Goal: Navigation & Orientation: Find specific page/section

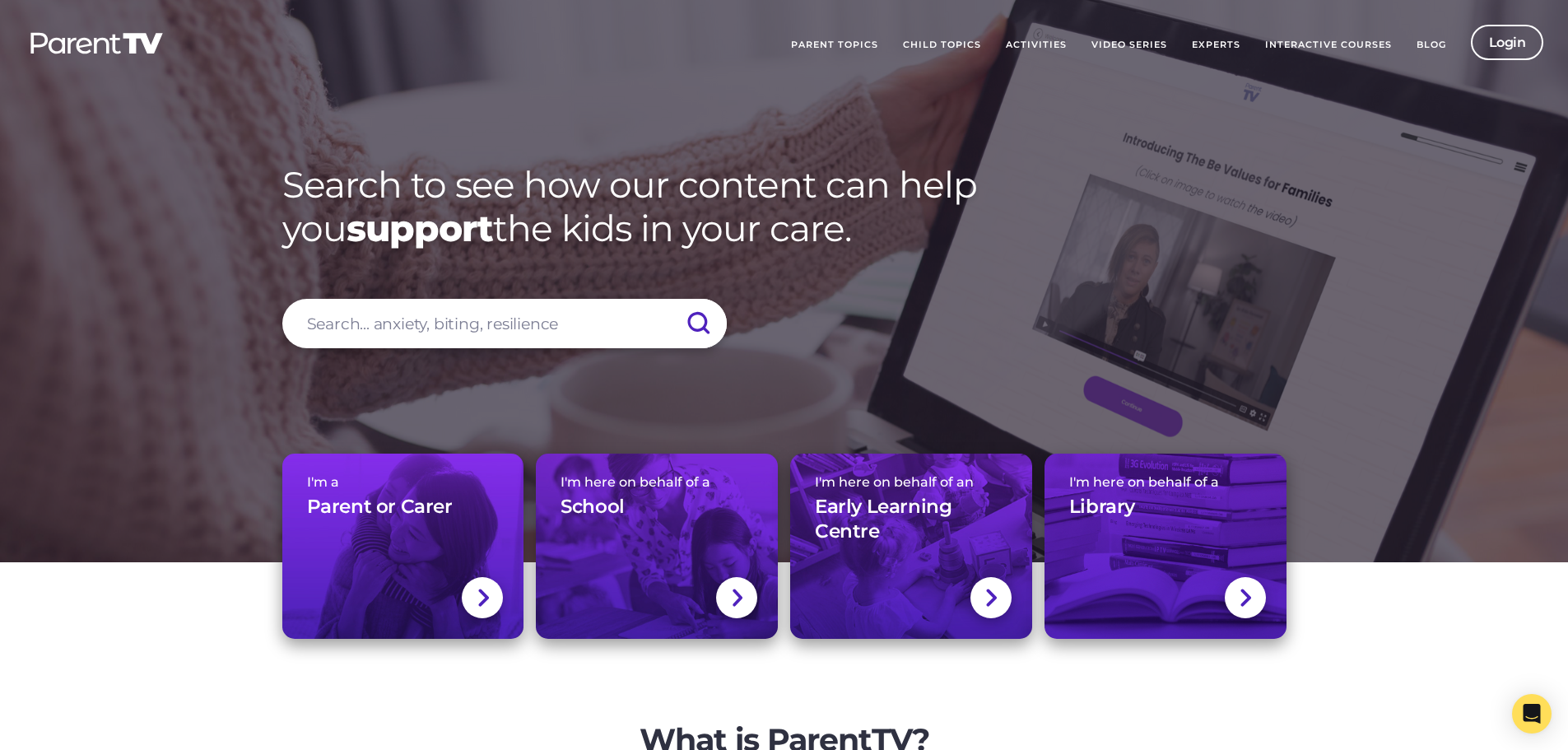
click at [1027, 43] on link "Activities" at bounding box center [1037, 45] width 86 height 41
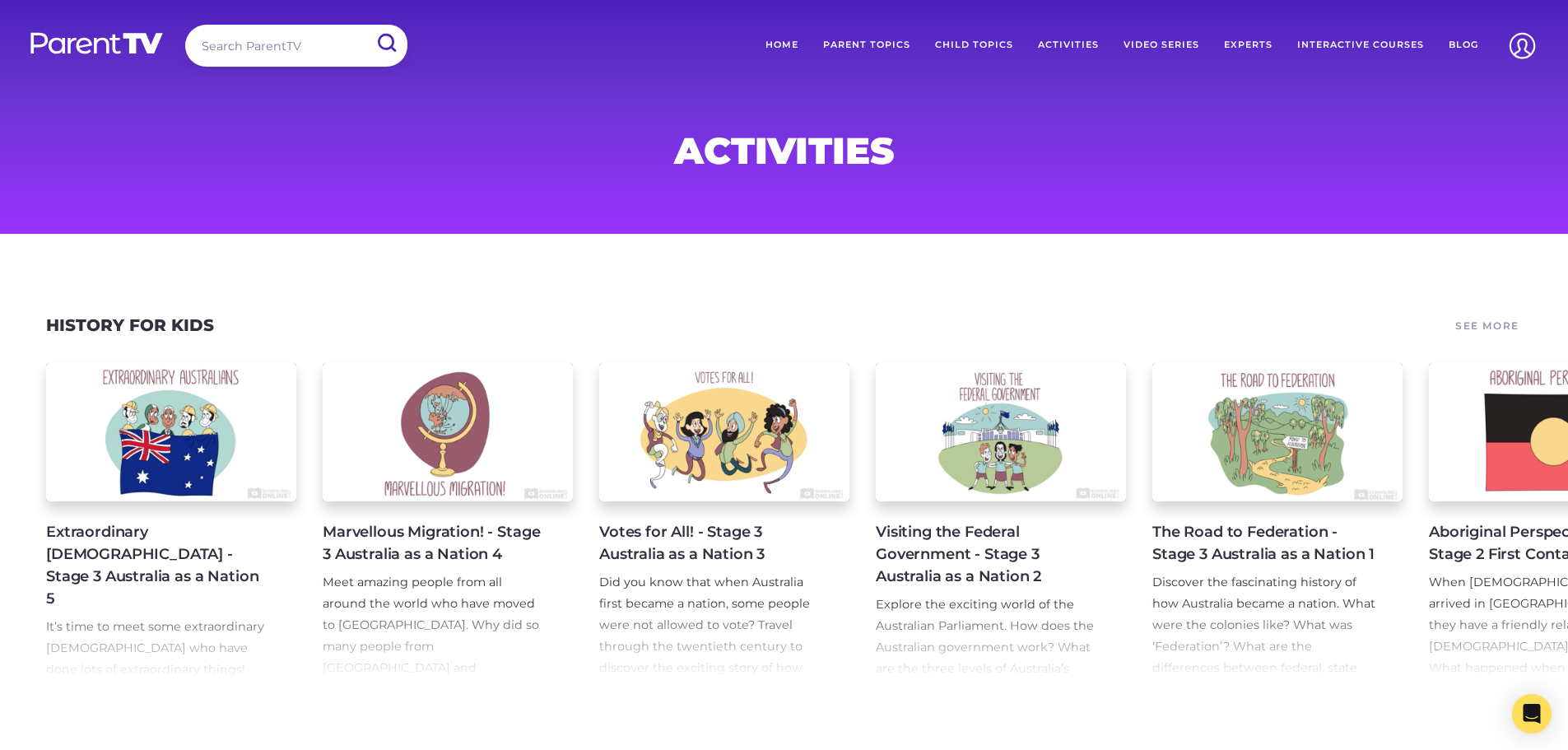
click at [1336, 36] on link "Interactive Courses" at bounding box center [1361, 45] width 152 height 41
